Goal: Information Seeking & Learning: Check status

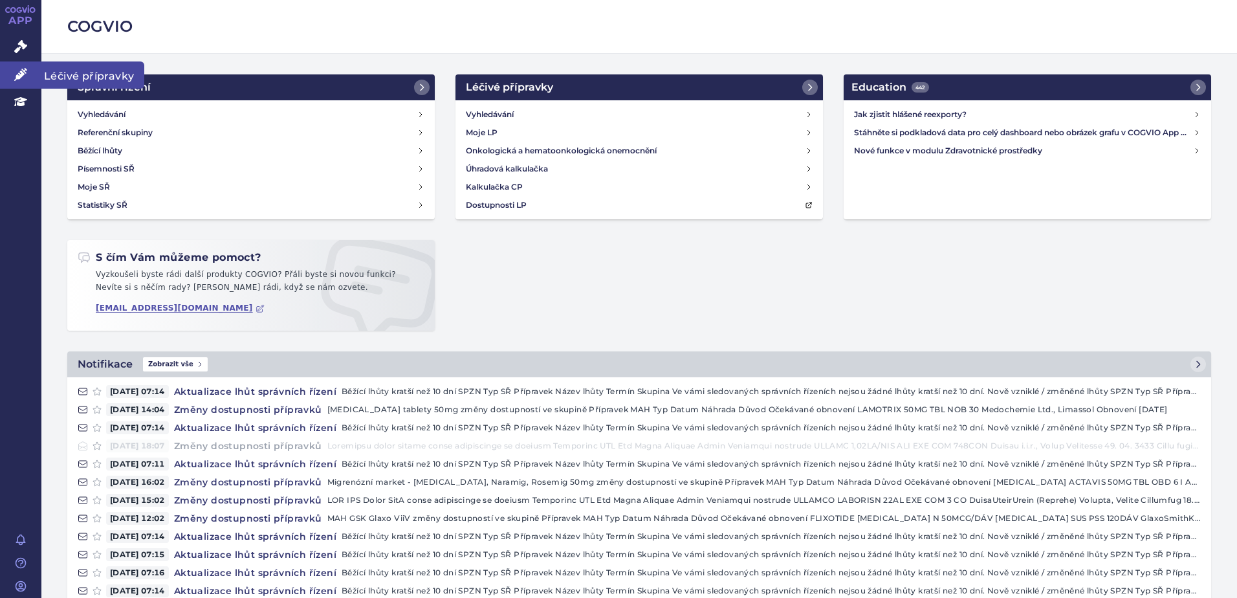
click at [10, 71] on link "Léčivé přípravky" at bounding box center [20, 74] width 41 height 27
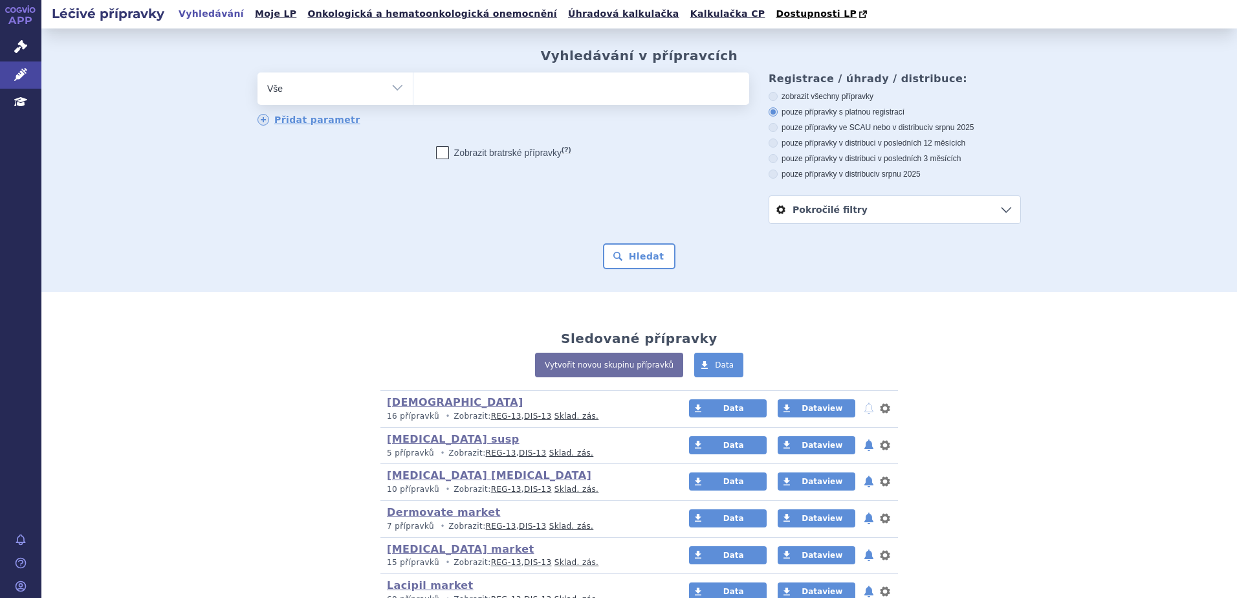
click at [475, 93] on ul at bounding box center [581, 85] width 336 height 27
click at [413, 93] on select at bounding box center [413, 88] width 1 height 32
type input "ba"
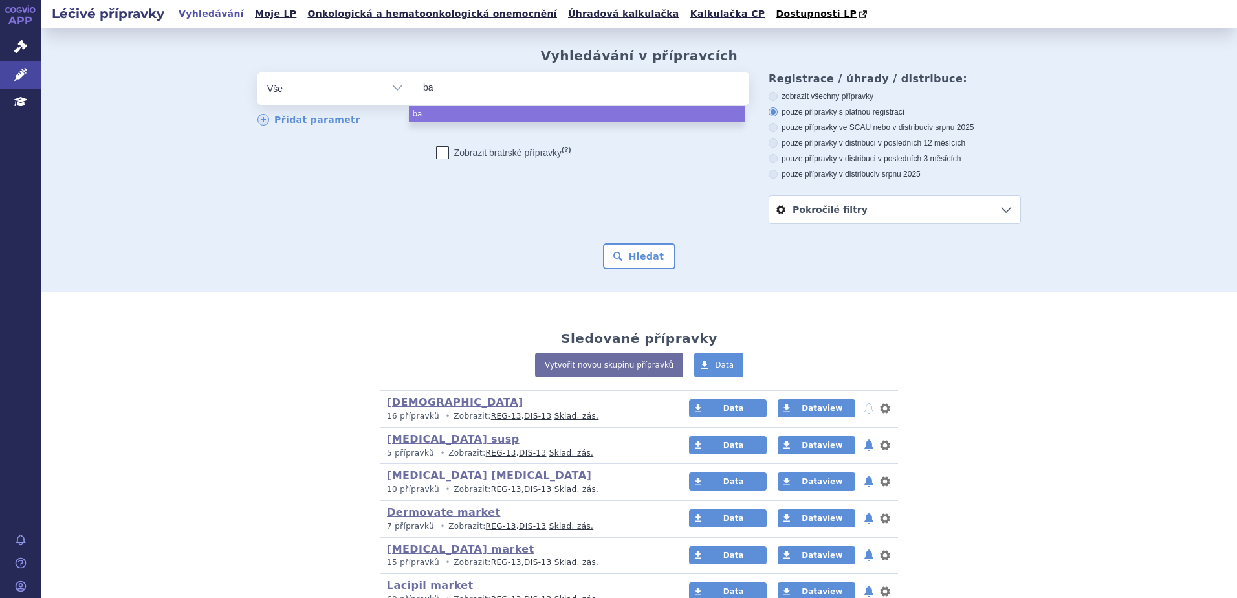
type input "bac"
type input "bactr"
type input "bactrob"
type input "[MEDICAL_DATA]"
select select "[MEDICAL_DATA]"
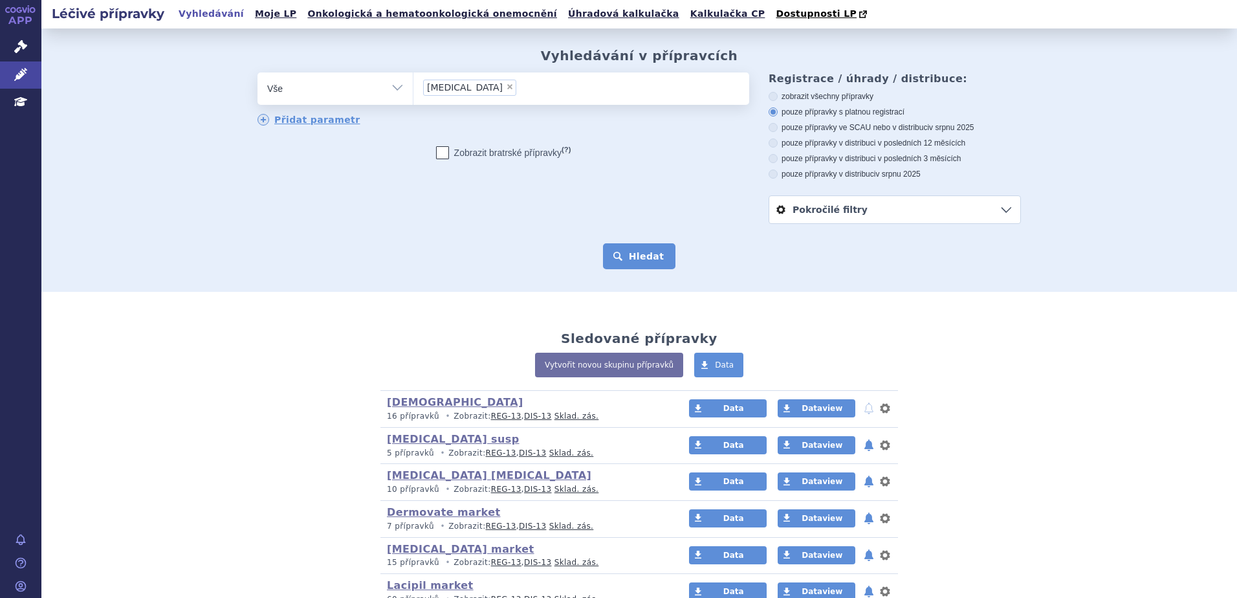
click at [641, 259] on button "Hledat" at bounding box center [639, 256] width 73 height 26
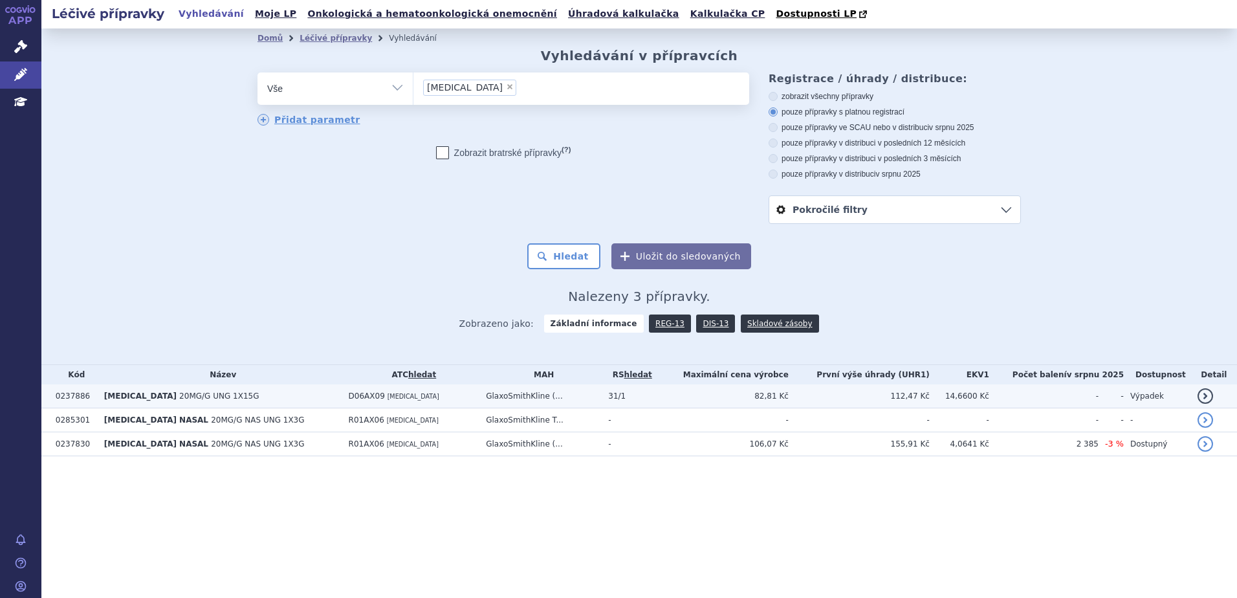
click at [511, 397] on td "GlaxoSmithKline (..." at bounding box center [540, 396] width 122 height 24
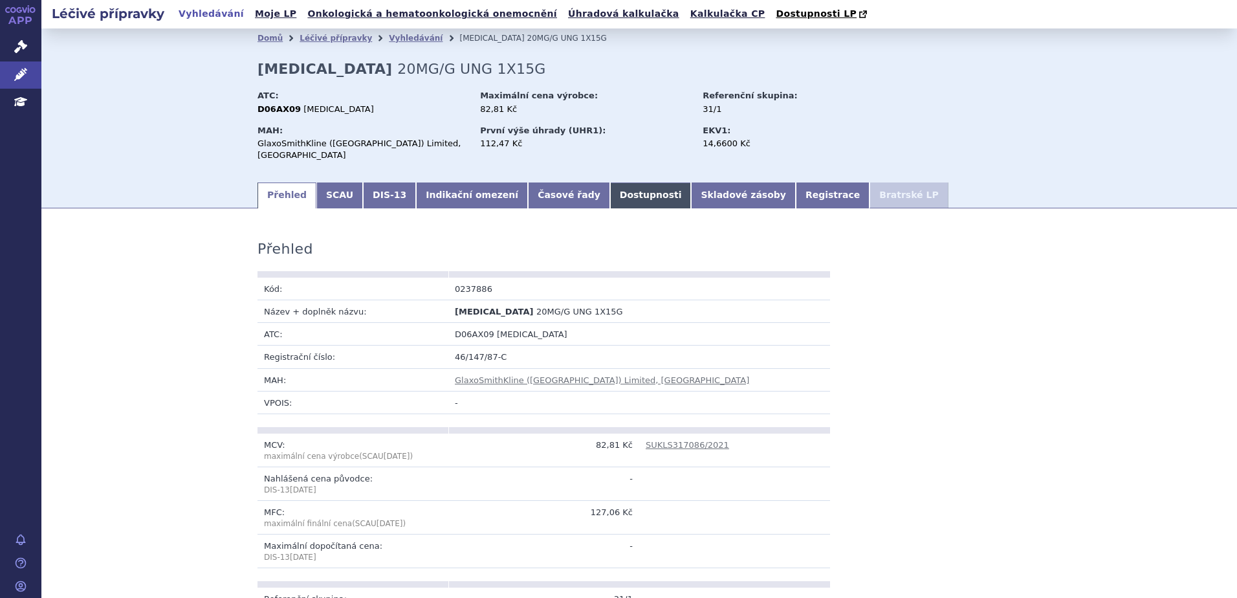
click at [610, 184] on link "Dostupnosti" at bounding box center [651, 195] width 82 height 26
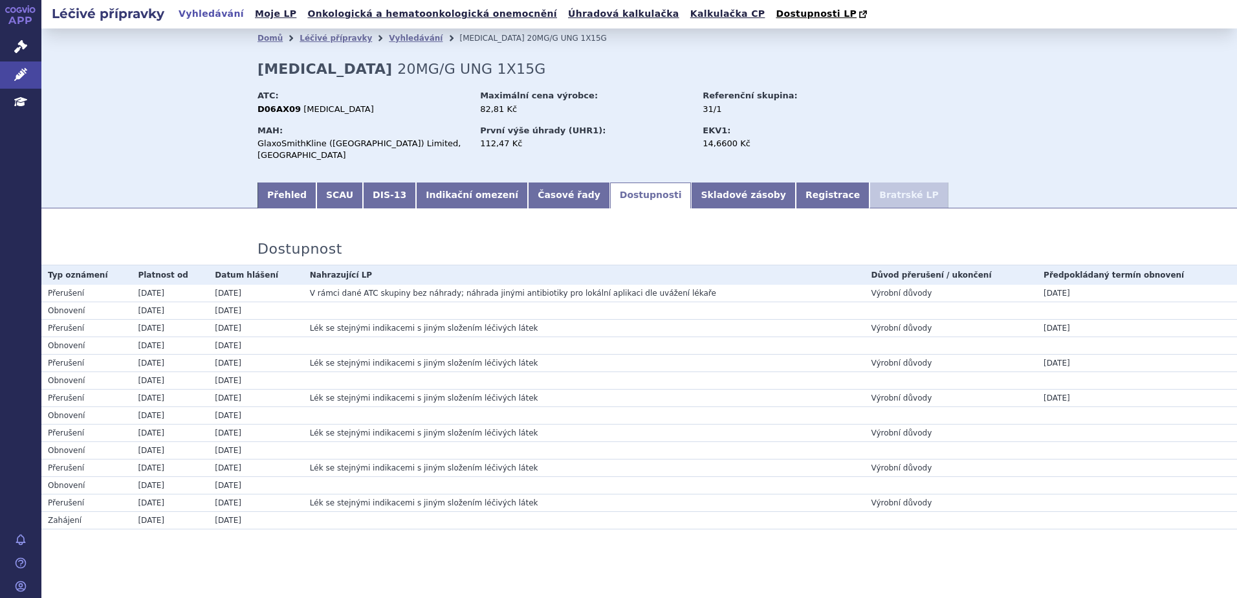
drag, startPoint x: 140, startPoint y: 281, endPoint x: 180, endPoint y: 279, distance: 39.6
click at [180, 285] on td "30.04.2025" at bounding box center [169, 293] width 77 height 17
